Goal: Navigation & Orientation: Understand site structure

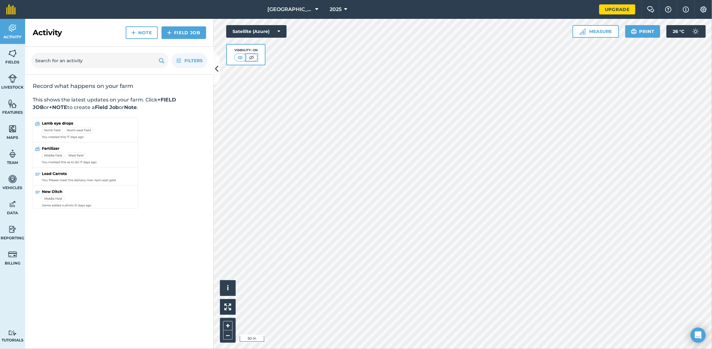
click at [251, 55] on img at bounding box center [251, 57] width 8 height 6
click at [241, 57] on img at bounding box center [240, 57] width 8 height 6
click at [275, 32] on button "Satellite (Azure)" at bounding box center [256, 31] width 60 height 13
click at [261, 92] on button "Terrain" at bounding box center [256, 94] width 60 height 13
click at [262, 32] on button "Terrain" at bounding box center [256, 31] width 60 height 13
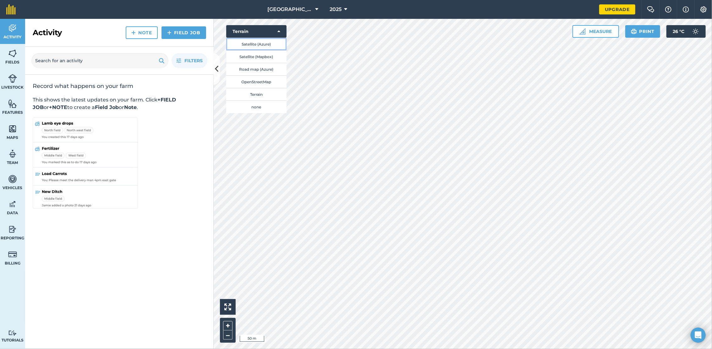
click at [258, 48] on button "Satellite (Azure)" at bounding box center [256, 44] width 60 height 13
click at [261, 32] on button "Satellite (Azure)" at bounding box center [256, 31] width 60 height 13
click at [261, 57] on button "Satellite (Mapbox)" at bounding box center [256, 56] width 60 height 13
click at [268, 26] on button "Satellite (Mapbox)" at bounding box center [256, 31] width 60 height 13
click at [261, 72] on button "Road map (Azure)" at bounding box center [256, 69] width 60 height 13
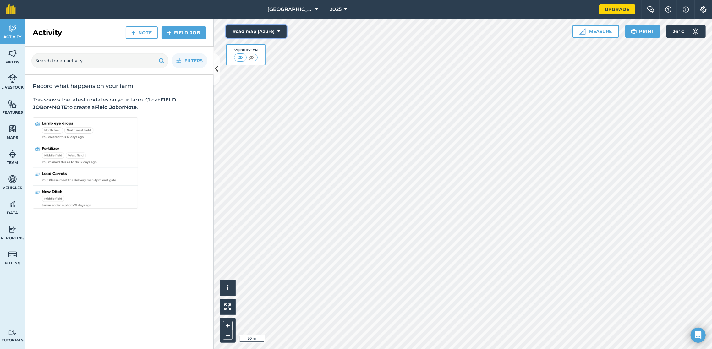
click at [260, 33] on button "Road map (Azure)" at bounding box center [256, 31] width 60 height 13
click at [258, 44] on button "Satellite (Azure)" at bounding box center [256, 44] width 60 height 13
